Goal: Task Accomplishment & Management: Complete application form

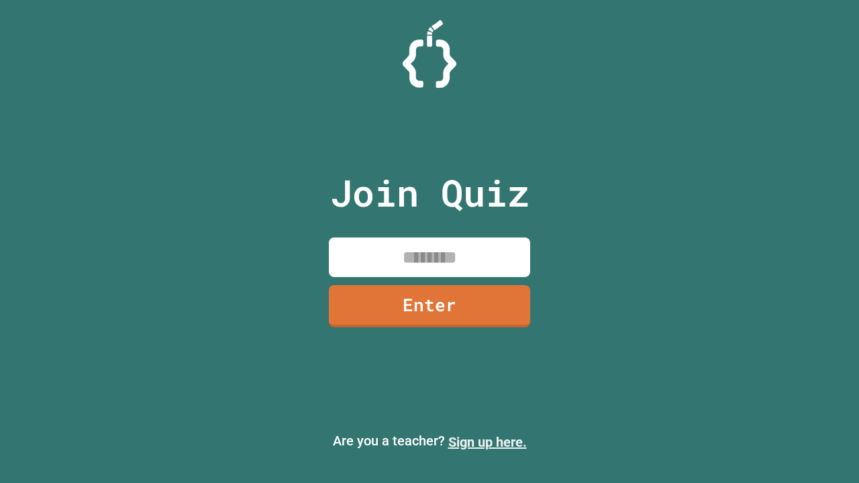
click at [487, 442] on link "Sign up here." at bounding box center [487, 442] width 79 height 16
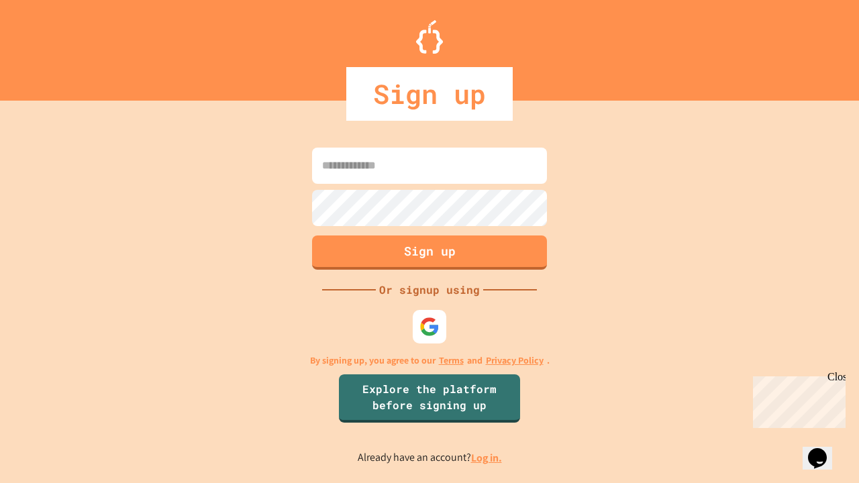
click at [487, 458] on link "Log in." at bounding box center [486, 458] width 31 height 14
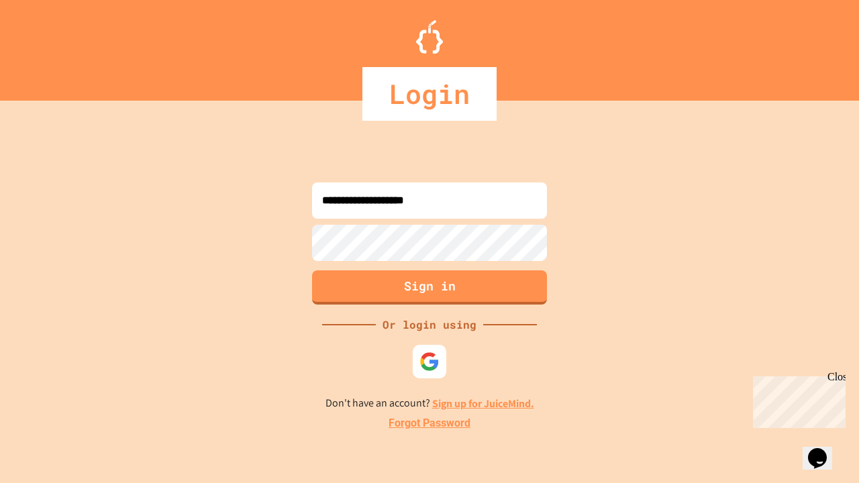
type input "**********"
